Goal: Task Accomplishment & Management: Use online tool/utility

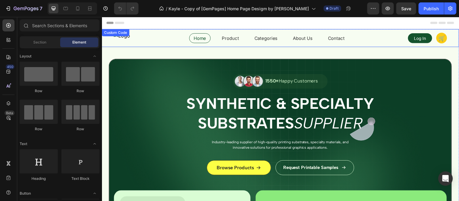
click at [164, 37] on div "Home Product Categories About Us Contact Log In 🛒" at bounding box center [283, 38] width 339 height 12
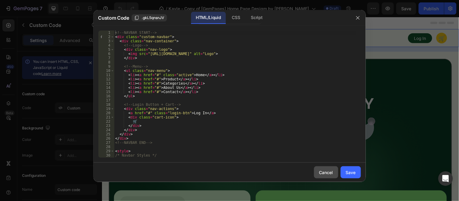
click at [332, 175] on div "Cancel" at bounding box center [326, 172] width 14 height 6
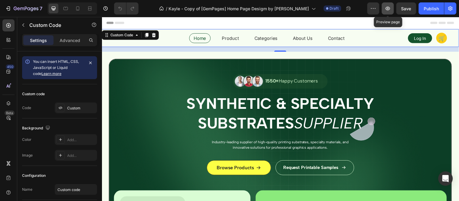
click at [386, 6] on icon "button" at bounding box center [388, 8] width 6 height 6
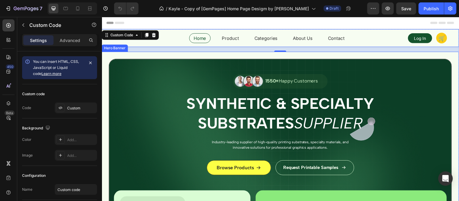
click at [120, 66] on div "Image 1550+ Happy Customers Text Block Row Synthetic & Specialty Substrates Sup…" at bounding box center [283, 177] width 348 height 234
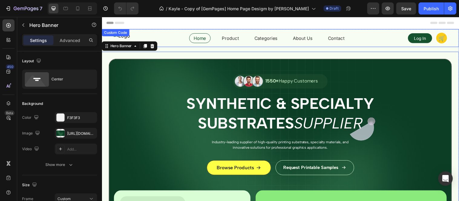
click at [167, 35] on div "Home Product Categories About Us Contact Log In 🛒" at bounding box center [283, 38] width 339 height 12
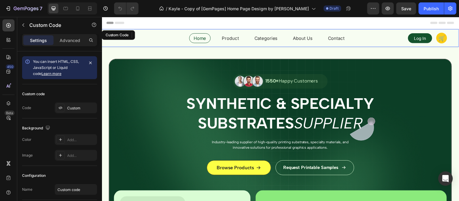
click at [167, 35] on div "Home Product Categories About Us Contact Log In 🛒" at bounding box center [283, 38] width 339 height 12
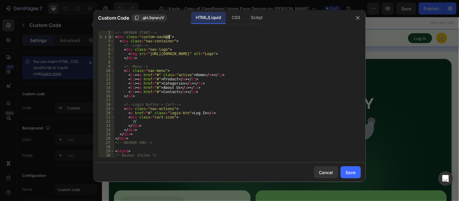
click at [213, 51] on div "<!-- NAVBAR START --> < div class = "custom-navbar" > < div class = "nav-contai…" at bounding box center [235, 99] width 242 height 136
click at [212, 52] on div "<!-- NAVBAR START --> < div class = "custom-navbar" > < div class = "nav-contai…" at bounding box center [235, 99] width 242 height 136
click at [214, 53] on div "<!-- NAVBAR START --> < div class = "custom-navbar" > < div class = "nav-contai…" at bounding box center [235, 99] width 242 height 136
type textarea "<img src="[URL][DOMAIN_NAME]" alt="Logo">"
click at [344, 173] on button "Save" at bounding box center [351, 172] width 20 height 12
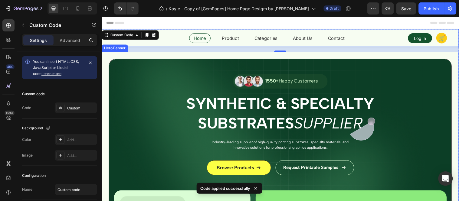
click at [133, 66] on div "Image 1550+ Happy Customers Text Block Row Synthetic & Specialty Substrates Sup…" at bounding box center [283, 177] width 348 height 234
